Goal: Transaction & Acquisition: Purchase product/service

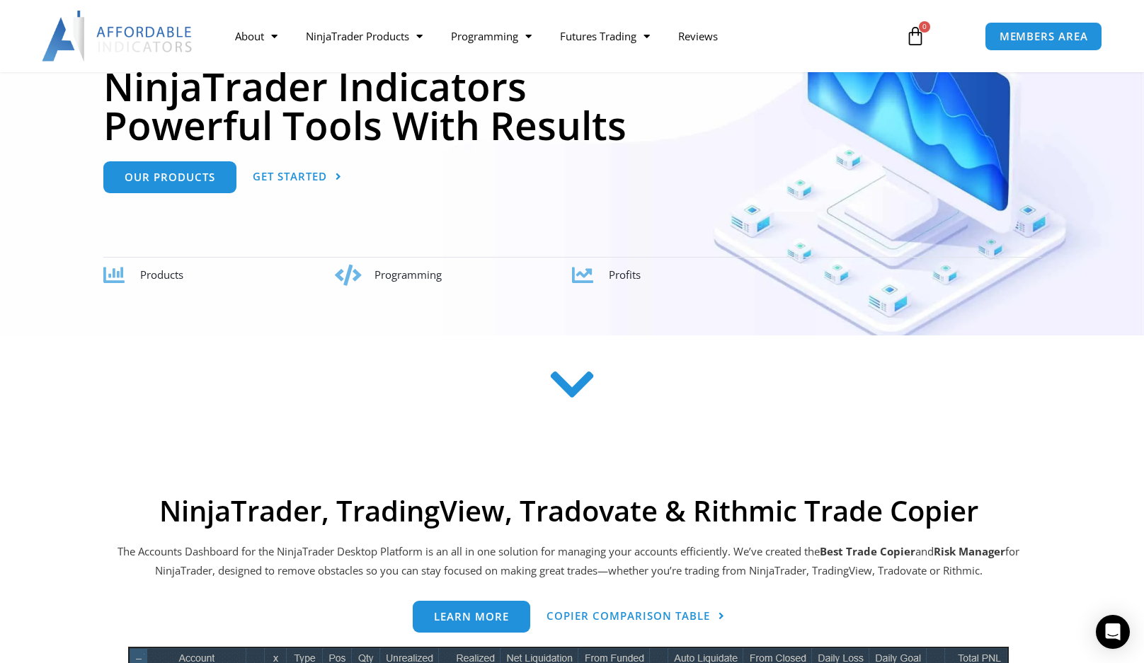
scroll to position [283, 0]
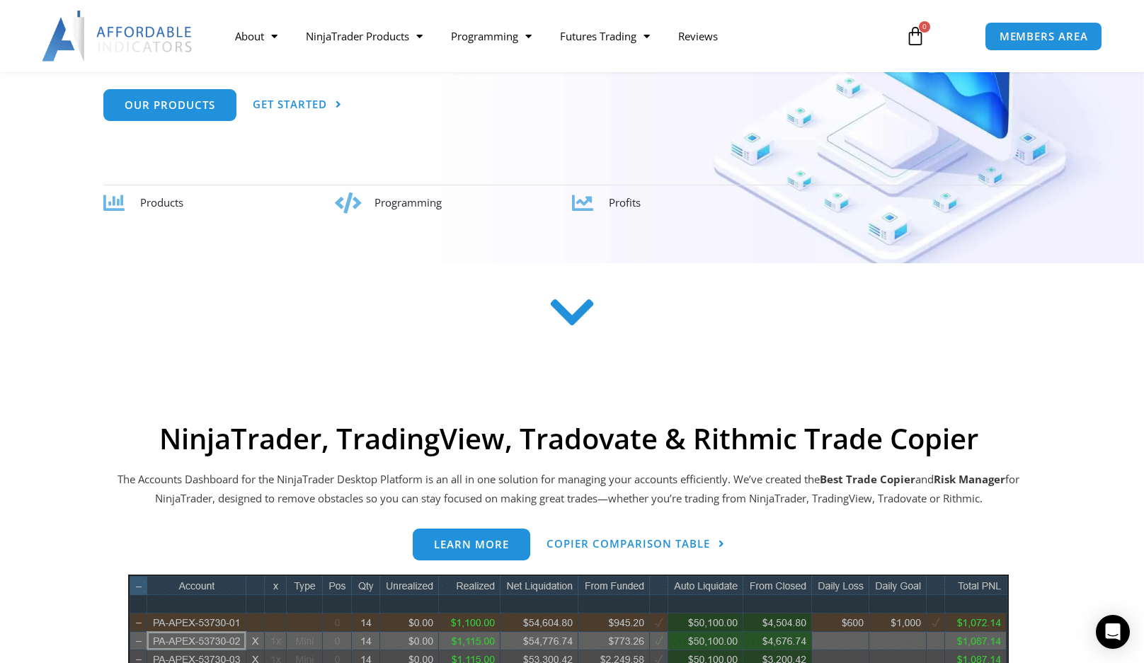
click at [579, 310] on icon at bounding box center [572, 312] width 50 height 50
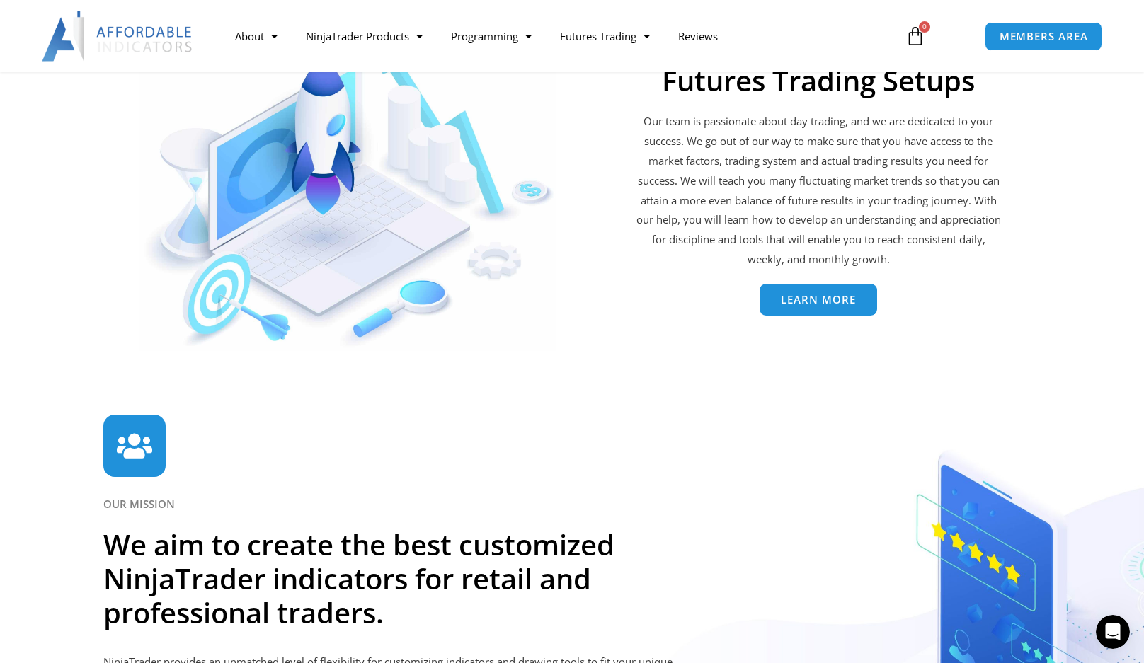
scroll to position [3049, 0]
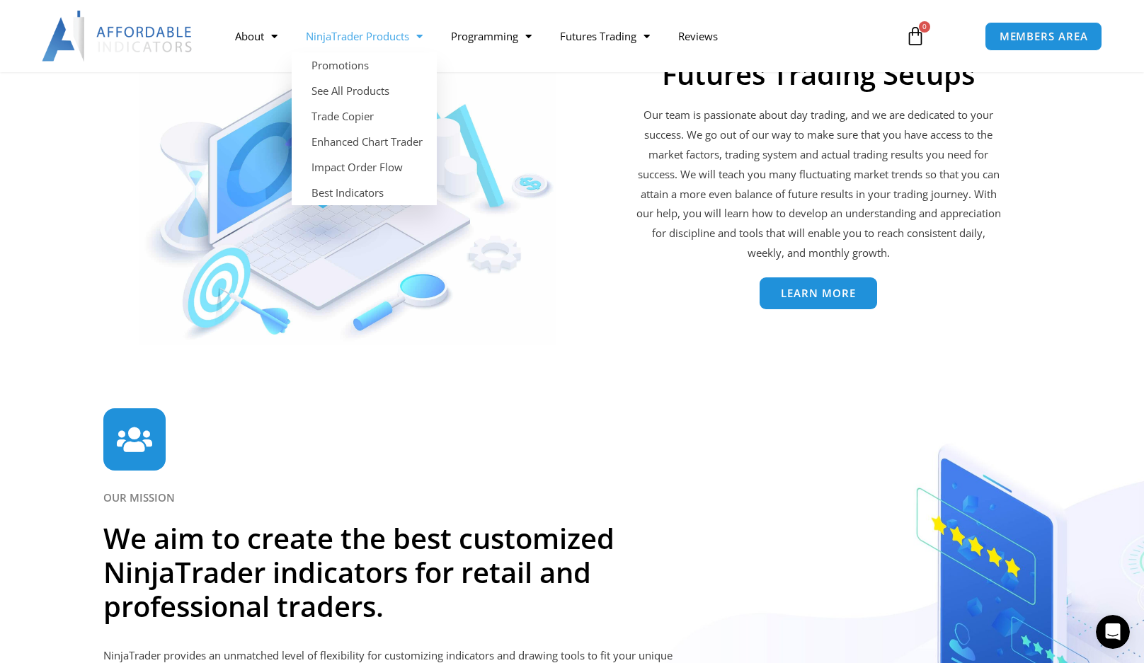
click at [418, 35] on span "Menu" at bounding box center [415, 36] width 13 height 25
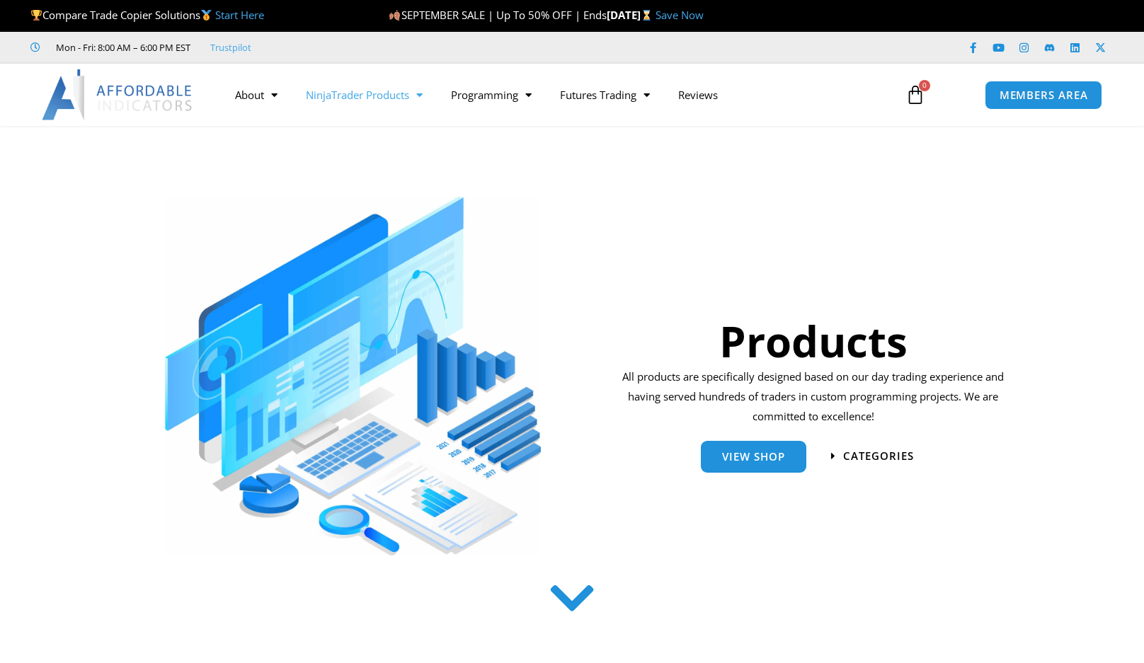
click at [423, 96] on span "Menu" at bounding box center [415, 95] width 13 height 25
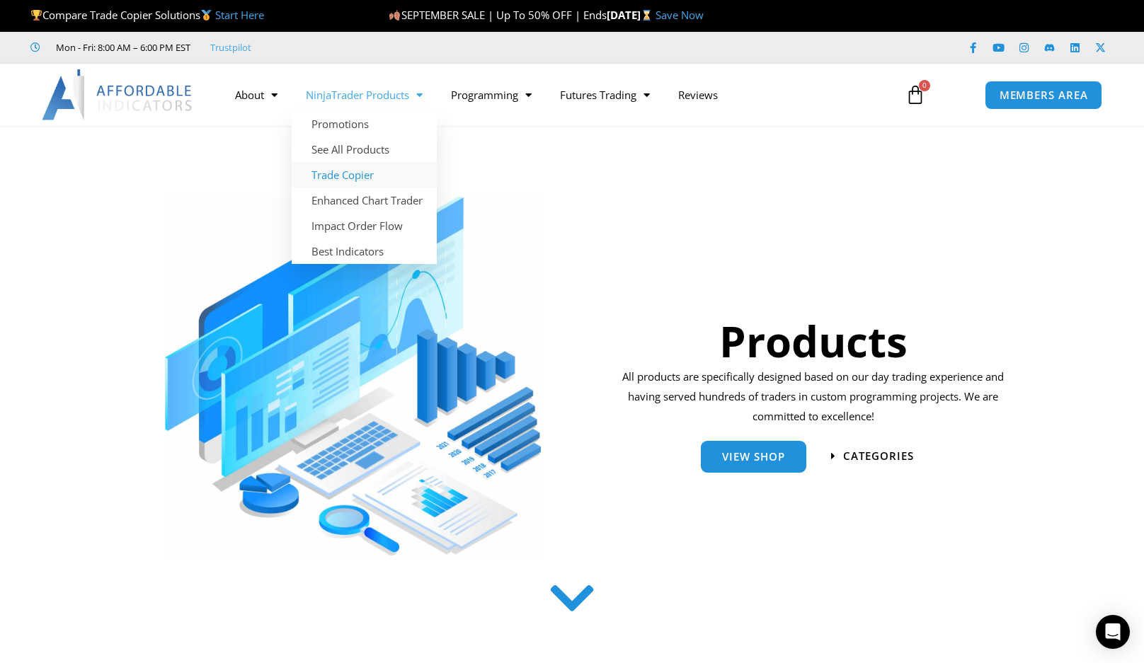
click at [355, 177] on link "Trade Copier" at bounding box center [364, 174] width 145 height 25
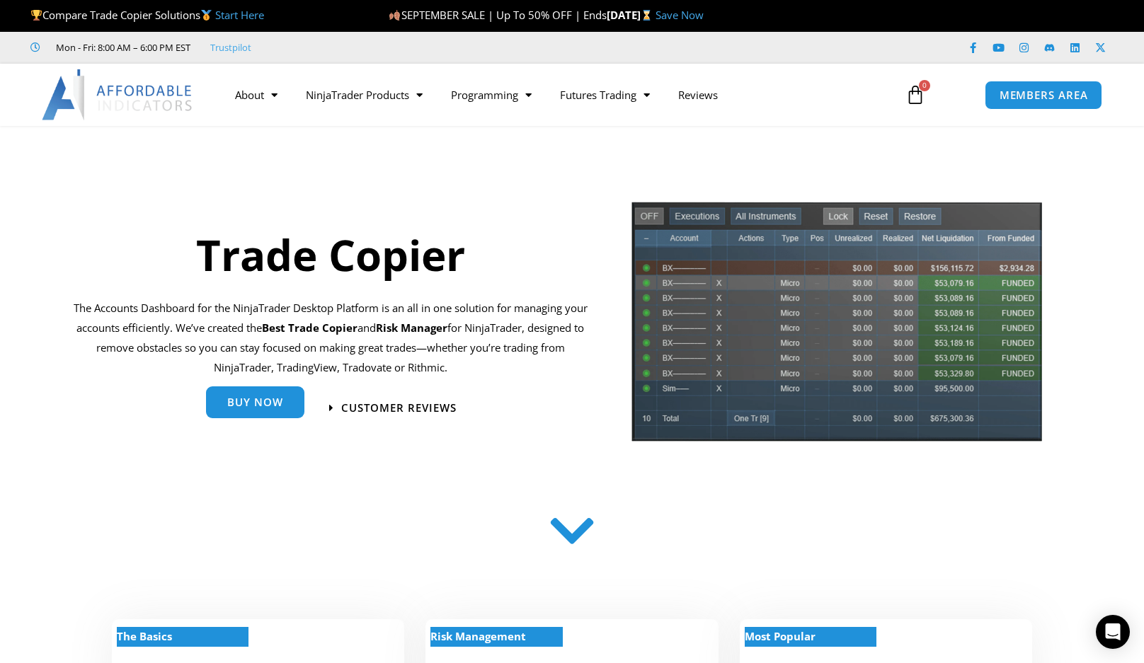
click at [266, 405] on span "Buy Now" at bounding box center [255, 402] width 56 height 11
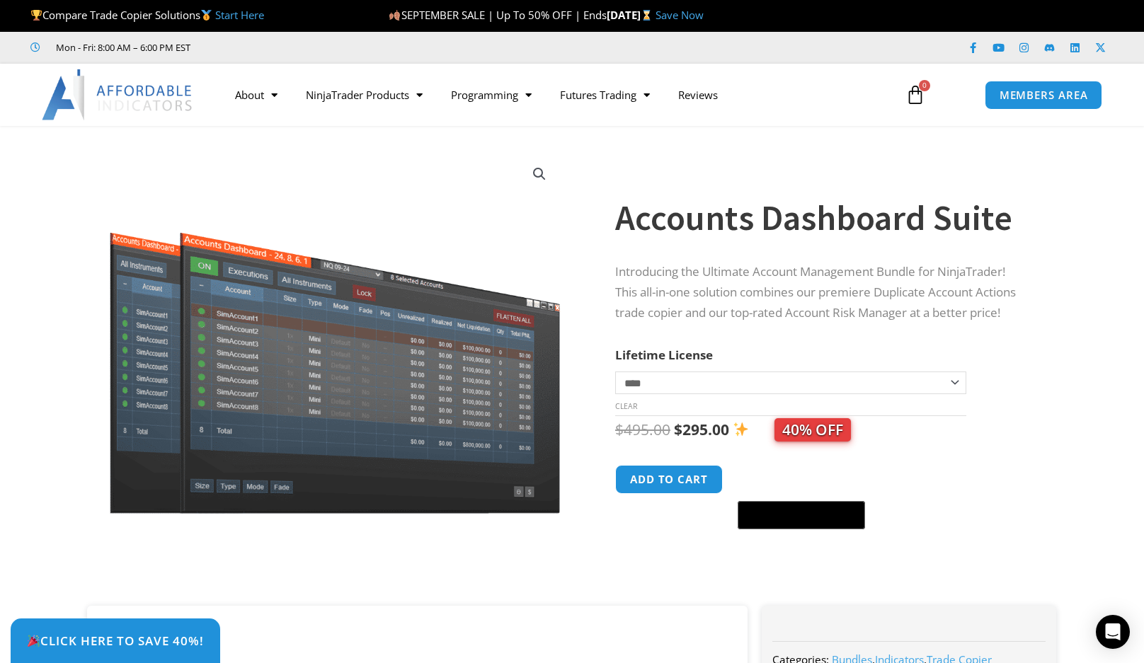
click at [955, 382] on select "**********" at bounding box center [790, 383] width 351 height 23
select select "*"
click at [615, 372] on select "**********" at bounding box center [790, 383] width 351 height 23
click at [237, 13] on link "Start Here" at bounding box center [239, 15] width 49 height 14
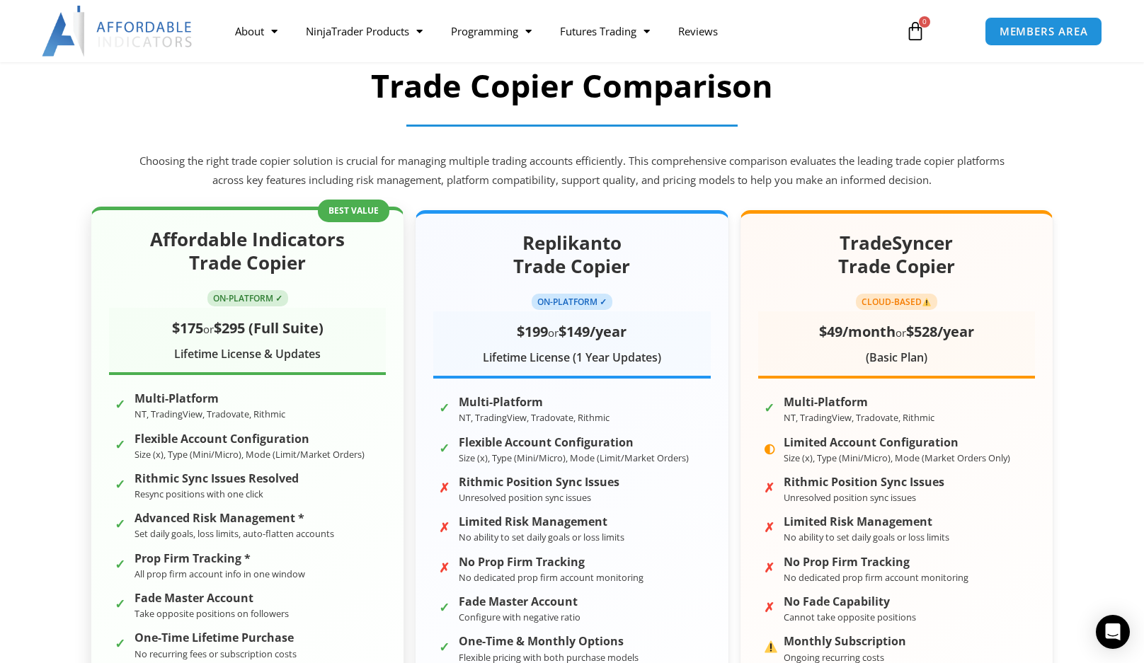
scroll to position [142, 0]
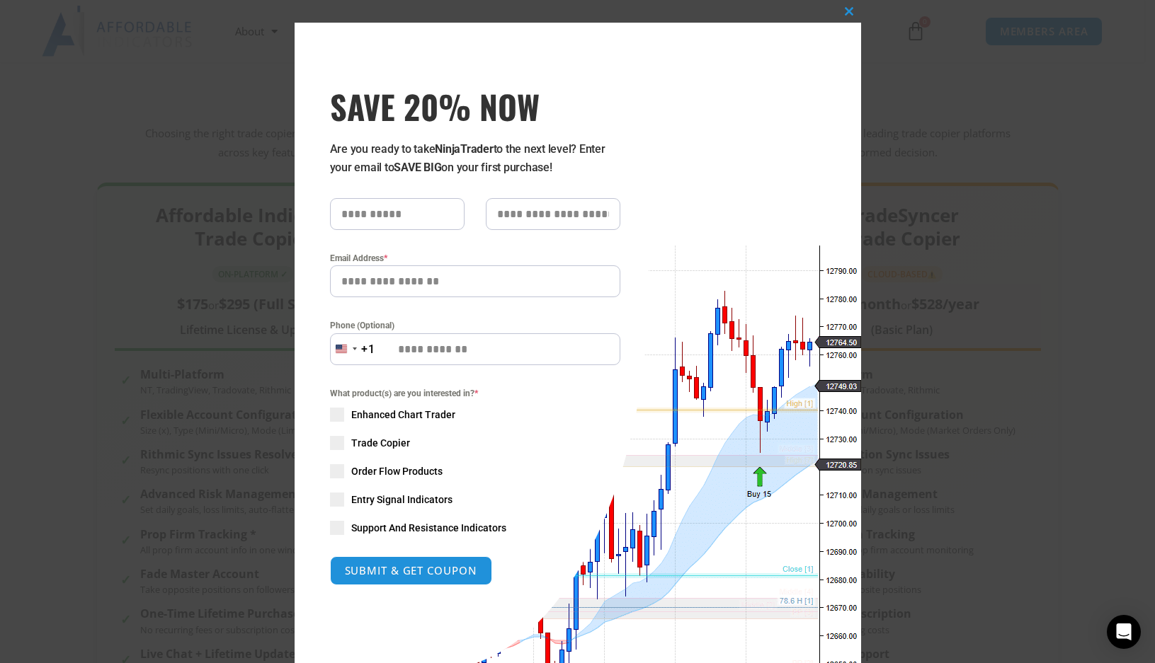
click at [340, 445] on div "What product(s) are you interested in? * Enhanced Chart Trader Trade Copier Ord…" at bounding box center [475, 461] width 290 height 149
click at [336, 445] on span "SAVE 20% NOW popup" at bounding box center [337, 443] width 14 height 14
click at [844, 9] on span "SAVE 20% NOW popup" at bounding box center [849, 11] width 23 height 8
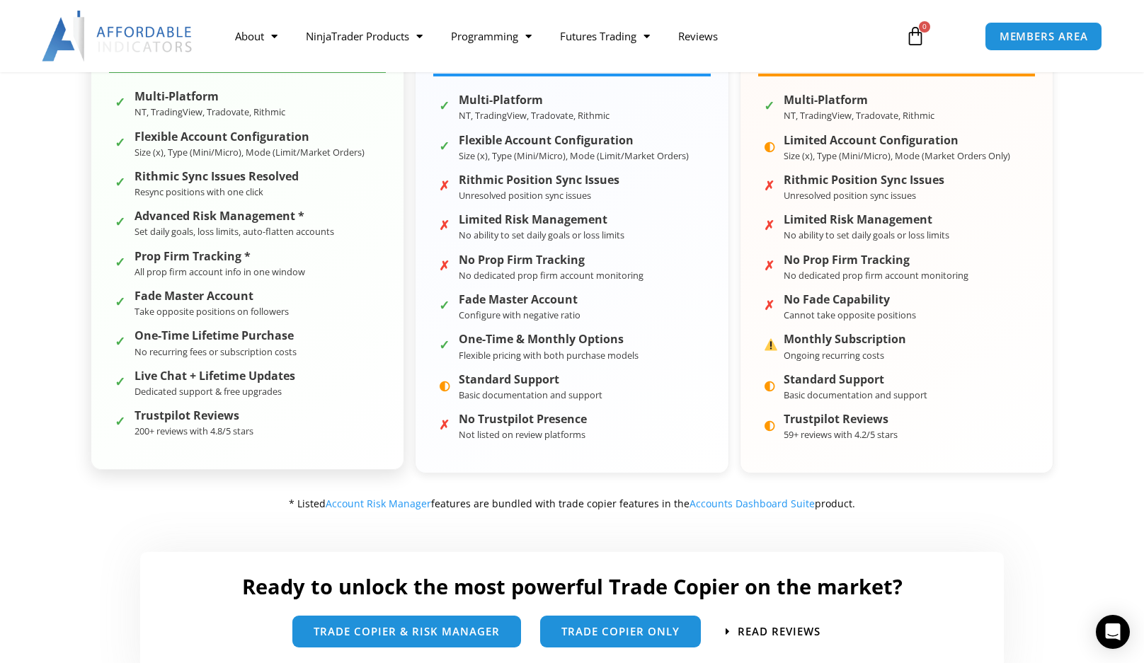
scroll to position [425, 0]
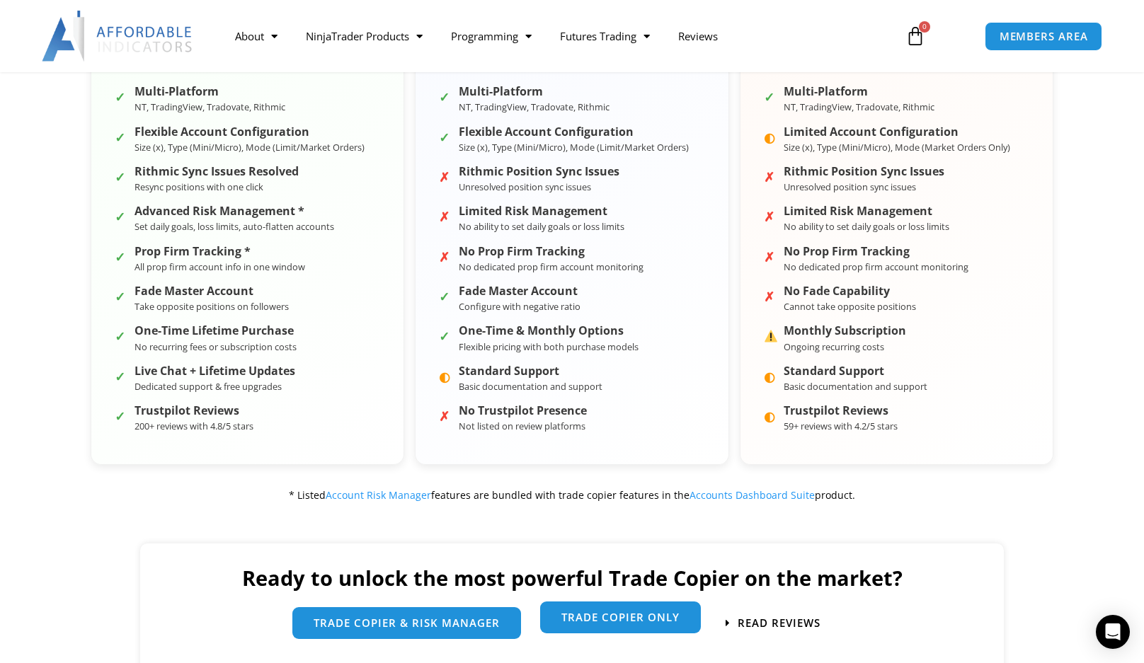
click at [649, 623] on span "Trade Copier Only" at bounding box center [621, 617] width 118 height 11
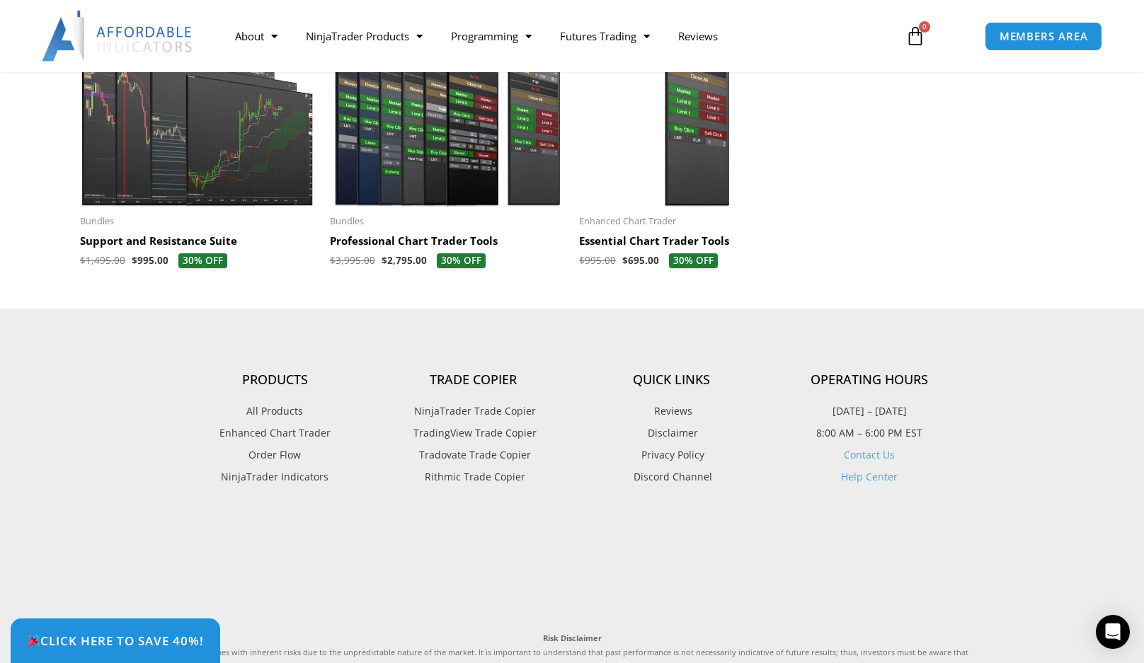
scroll to position [4248, 0]
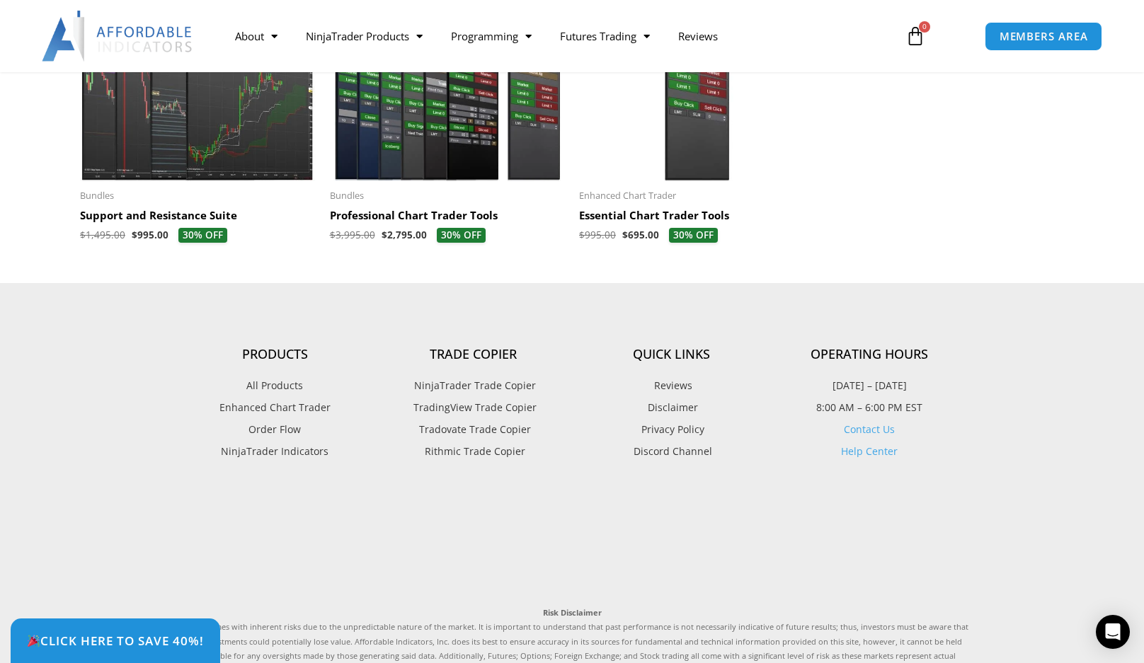
click at [508, 395] on span "NinjaTrader Trade Copier" at bounding box center [473, 386] width 125 height 18
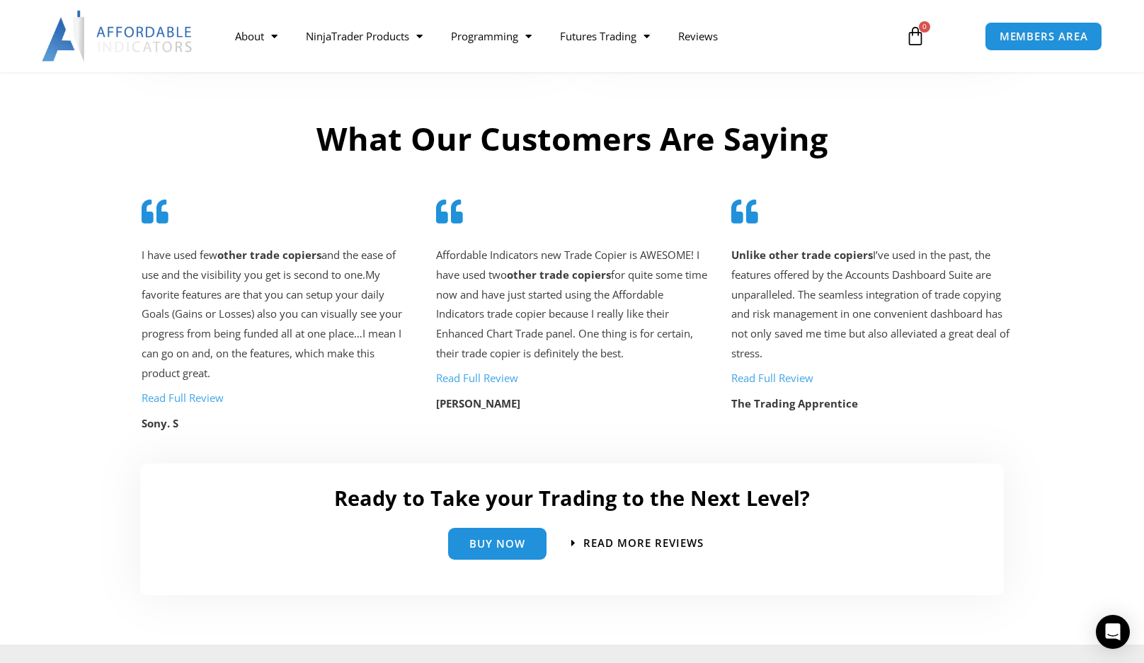
scroll to position [3053, 0]
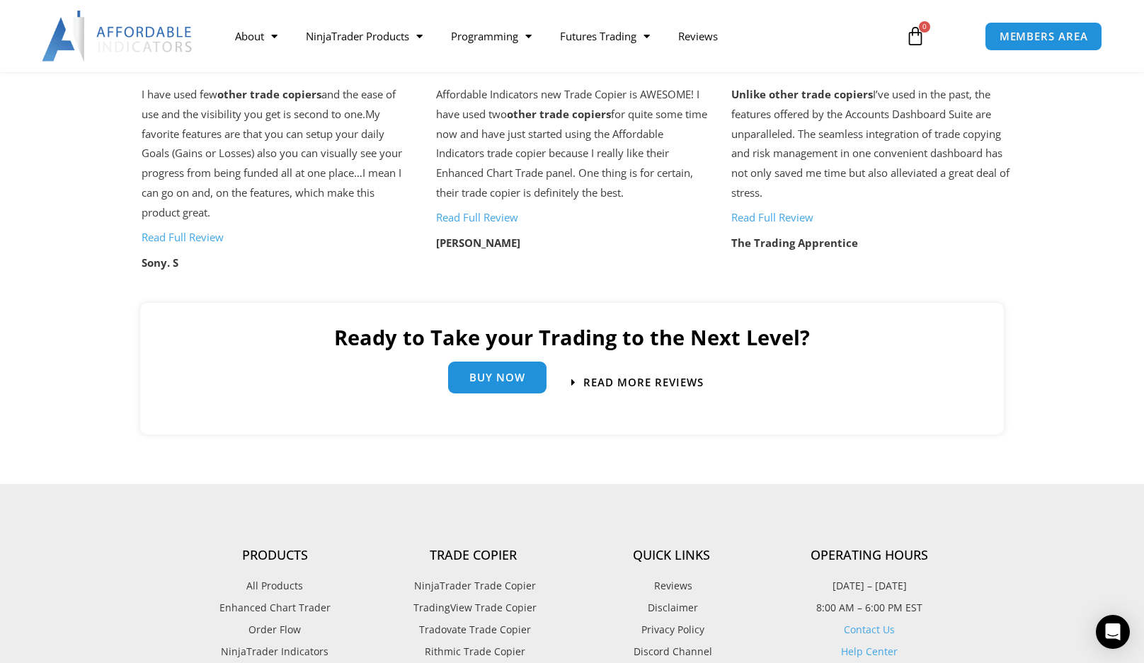
click at [511, 372] on span "Buy Now" at bounding box center [497, 377] width 56 height 11
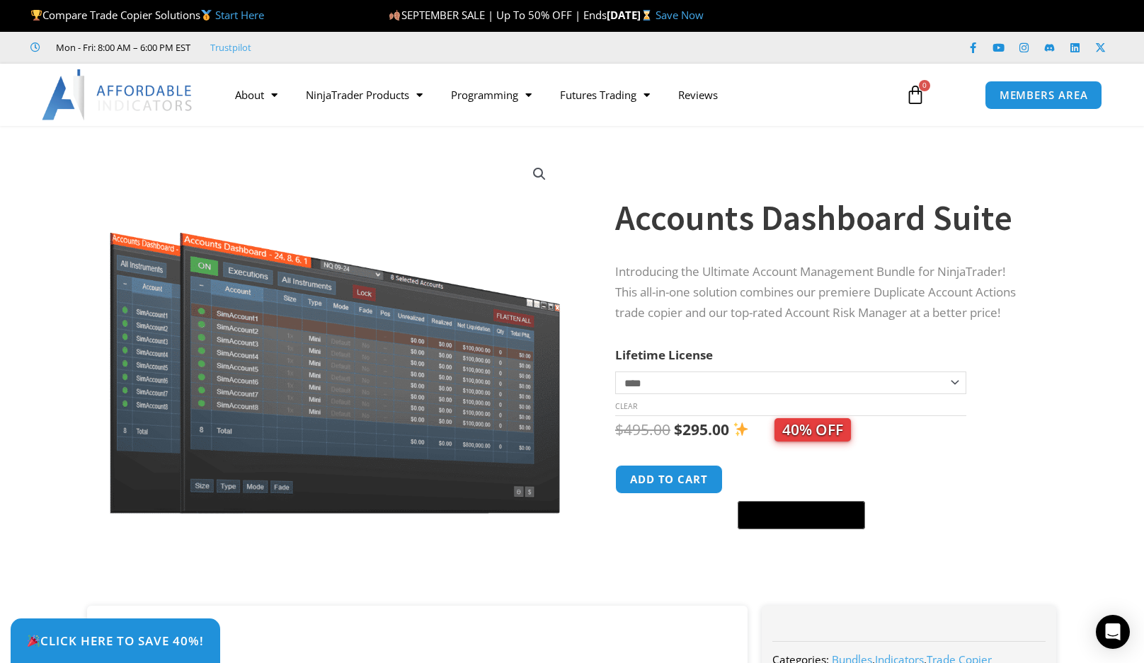
click at [950, 384] on select "**********" at bounding box center [790, 383] width 351 height 23
click at [998, 345] on form "**********" at bounding box center [822, 441] width 414 height 193
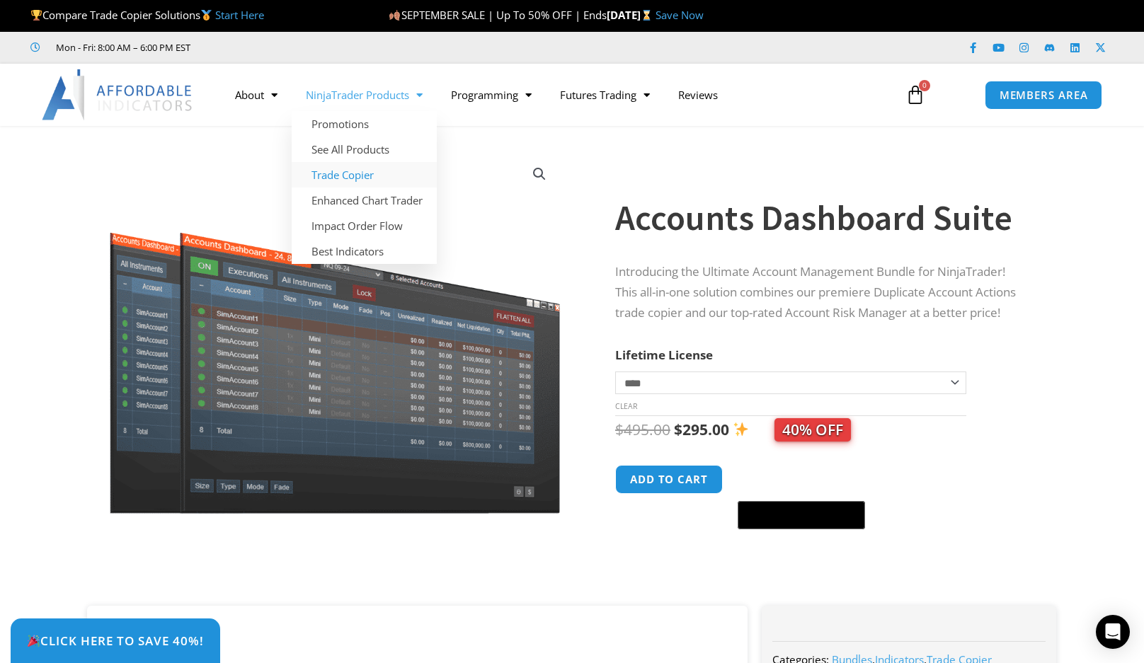
click at [362, 180] on link "Trade Copier" at bounding box center [364, 174] width 145 height 25
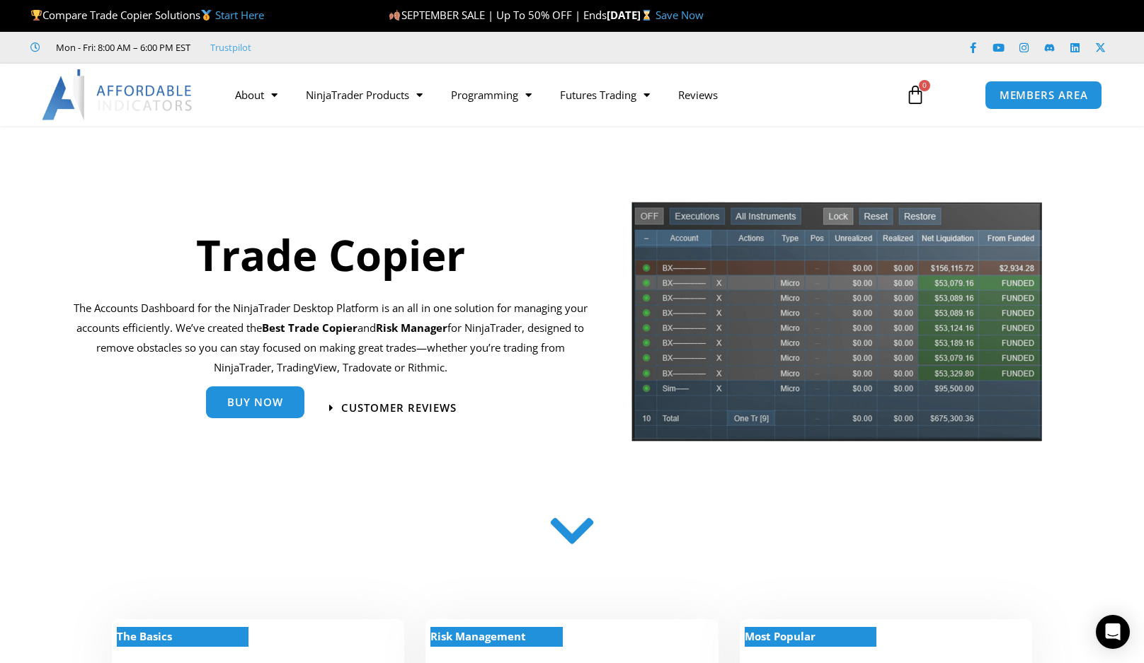
click at [253, 414] on link "Buy Now" at bounding box center [255, 405] width 98 height 32
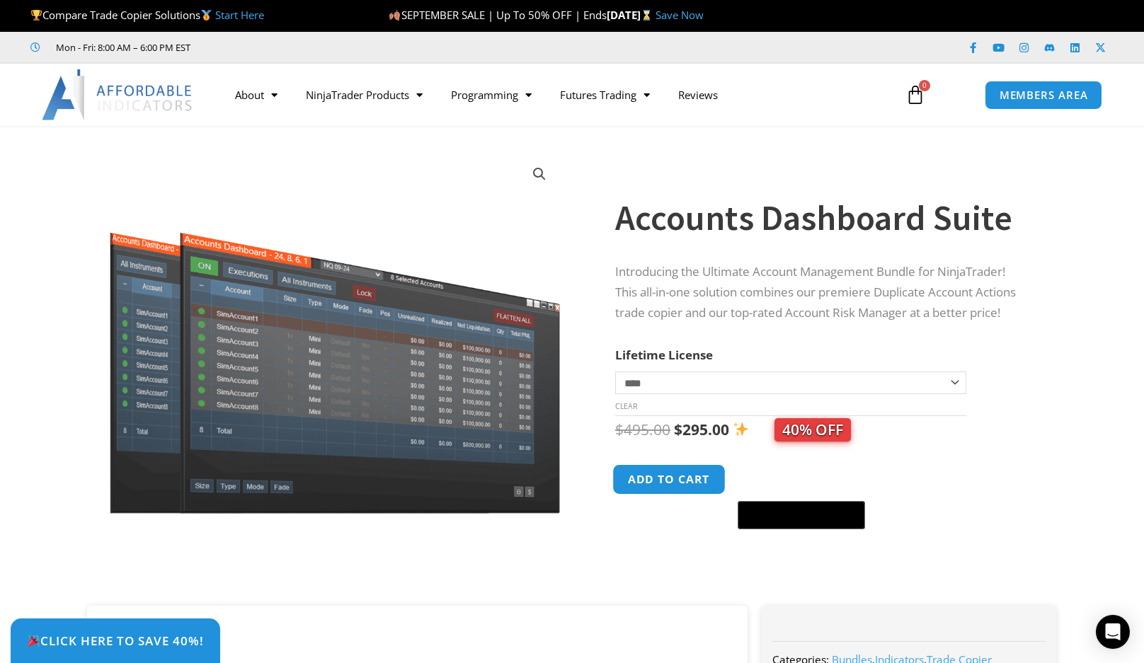
click at [666, 474] on button "Add to cart" at bounding box center [668, 479] width 113 height 30
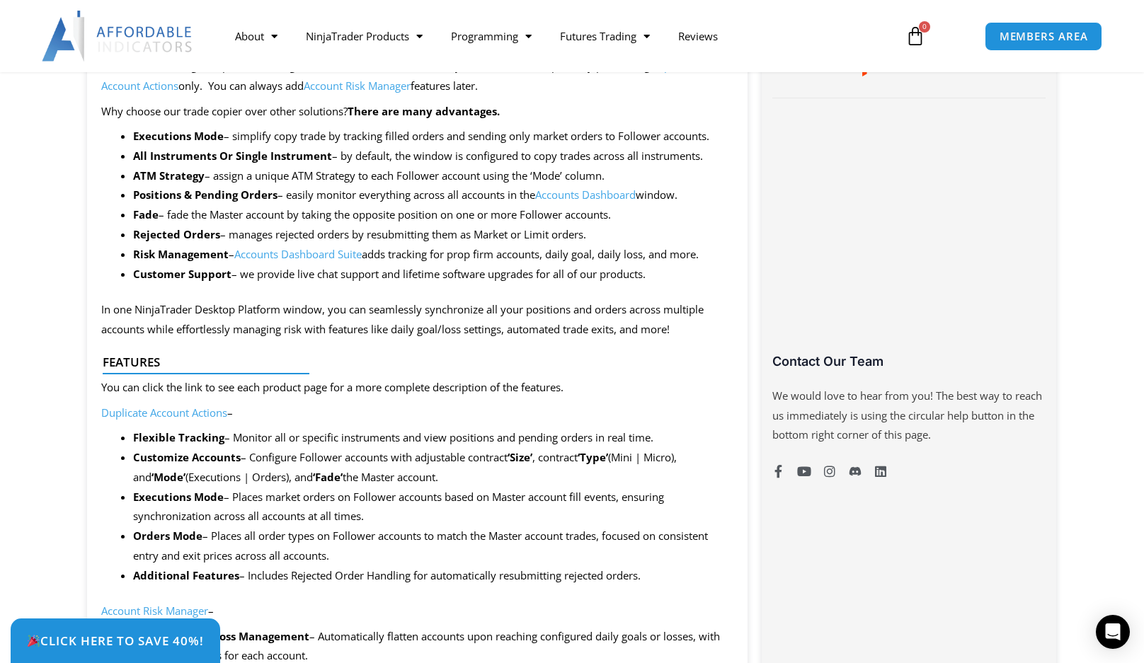
scroll to position [904, 0]
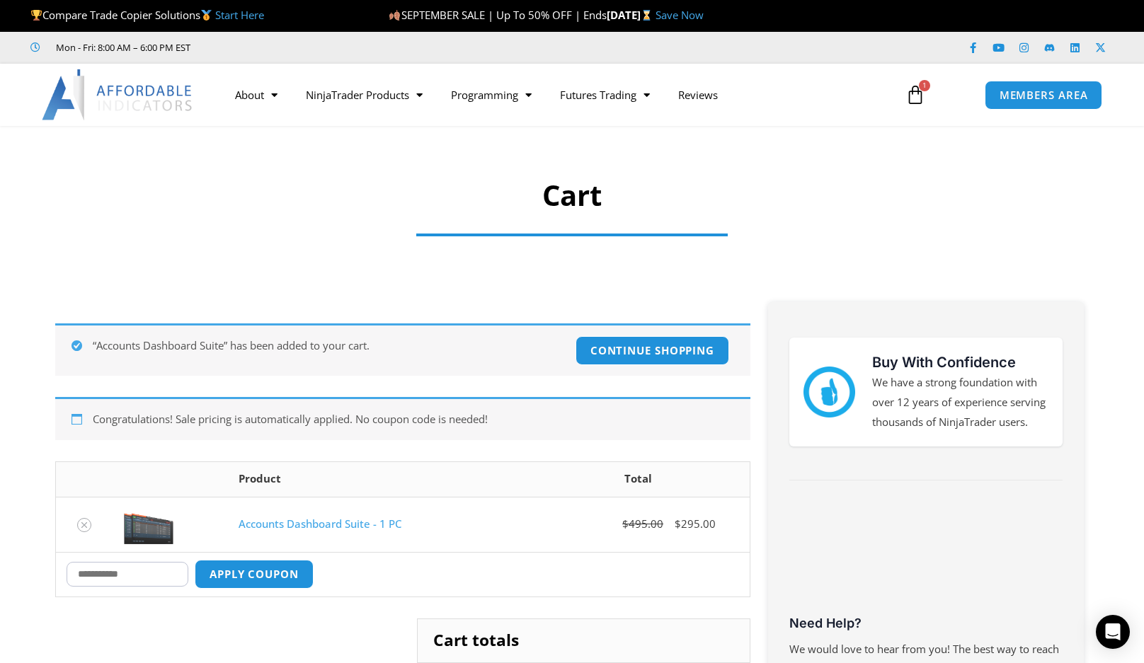
click at [183, 576] on input "Coupon:" at bounding box center [128, 574] width 122 height 25
type input "****"
click at [274, 581] on button "Apply coupon" at bounding box center [254, 574] width 125 height 30
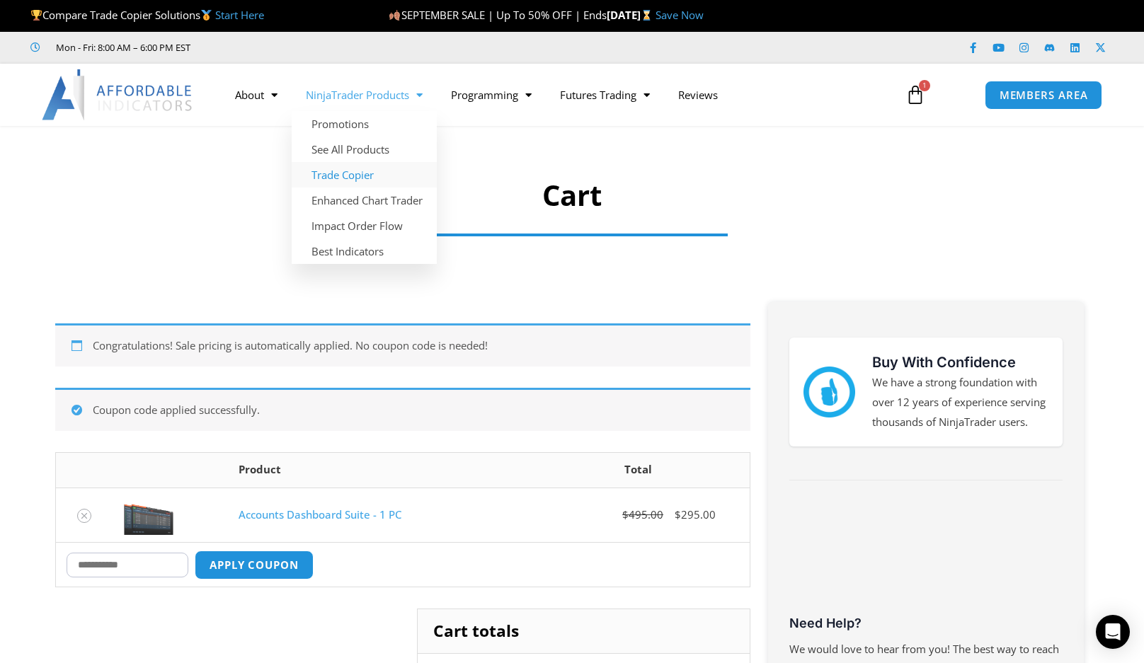
click at [340, 173] on link "Trade Copier" at bounding box center [364, 174] width 145 height 25
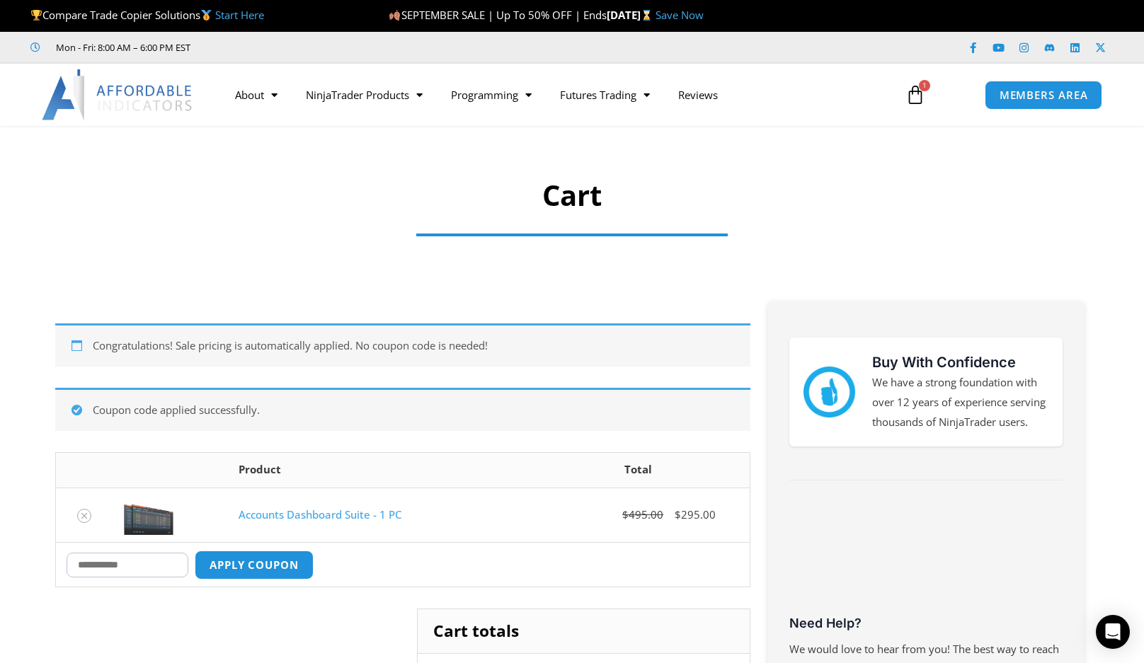
click at [704, 16] on link "Save Now" at bounding box center [680, 15] width 48 height 14
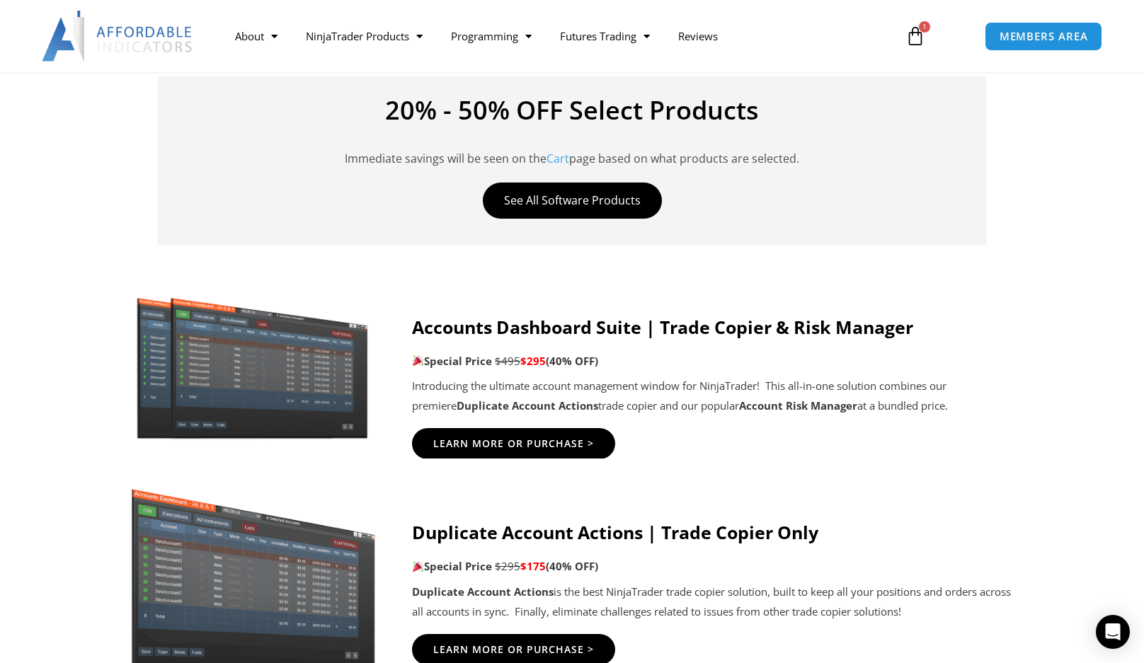
scroll to position [566, 0]
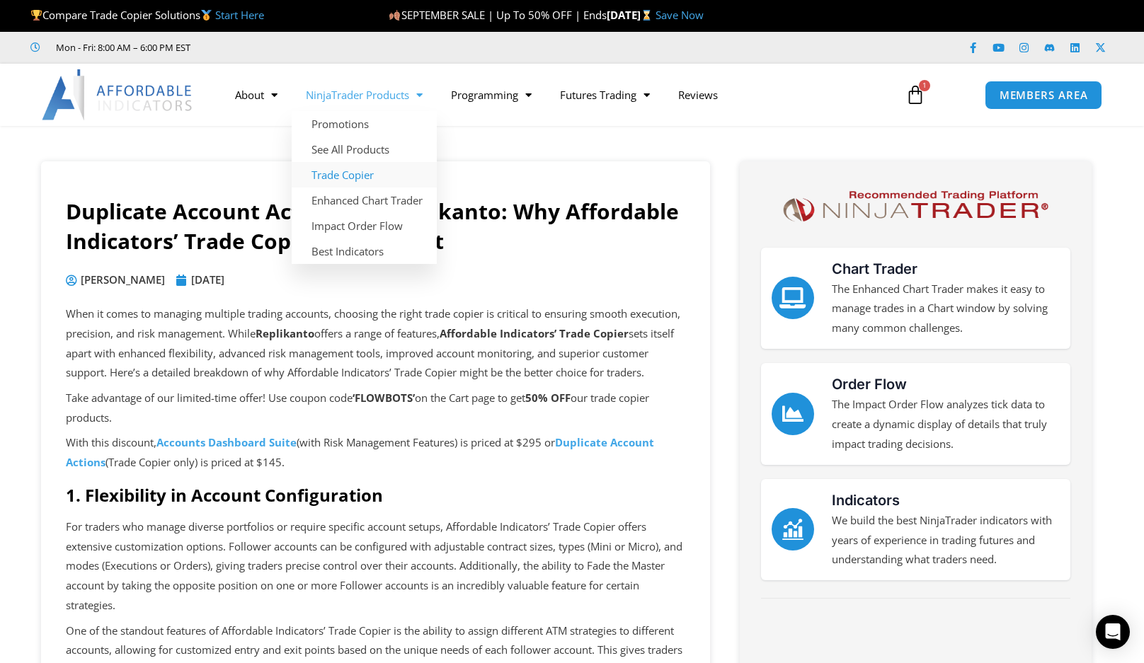
click at [353, 178] on link "Trade Copier" at bounding box center [364, 174] width 145 height 25
